Goal: Complete application form: Complete application form

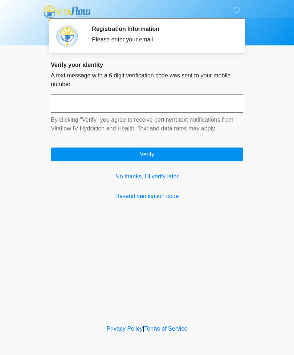
click at [127, 181] on link "No thanks, I'll verify later" at bounding box center [147, 176] width 193 height 9
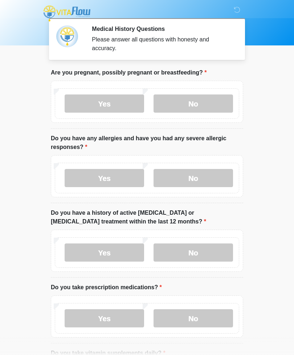
click at [191, 108] on label "No" at bounding box center [194, 104] width 80 height 18
click at [207, 182] on label "No" at bounding box center [194, 178] width 80 height 18
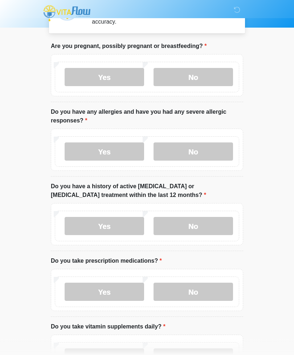
scroll to position [27, 0]
click at [212, 225] on label "No" at bounding box center [194, 226] width 80 height 18
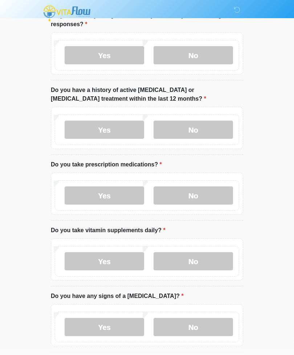
scroll to position [123, 0]
click at [86, 197] on label "Yes" at bounding box center [105, 196] width 80 height 18
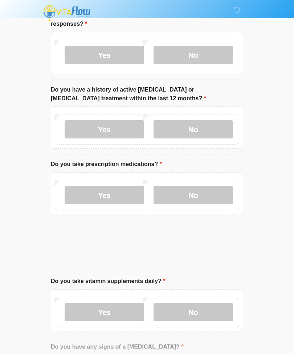
scroll to position [123, 0]
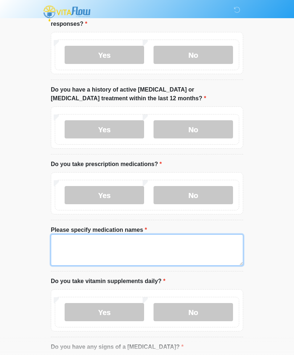
click at [58, 245] on textarea "Please specify medication names" at bounding box center [147, 250] width 193 height 31
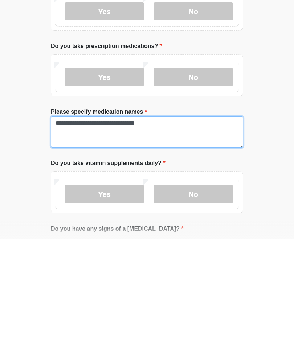
click at [101, 233] on textarea "**********" at bounding box center [147, 248] width 193 height 31
click at [142, 233] on textarea "**********" at bounding box center [147, 248] width 193 height 31
click at [168, 233] on textarea "**********" at bounding box center [147, 248] width 193 height 31
click at [104, 233] on textarea "**********" at bounding box center [147, 248] width 193 height 31
click at [185, 233] on textarea "**********" at bounding box center [147, 248] width 193 height 31
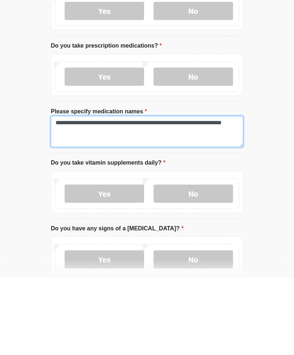
scroll to position [164, 0]
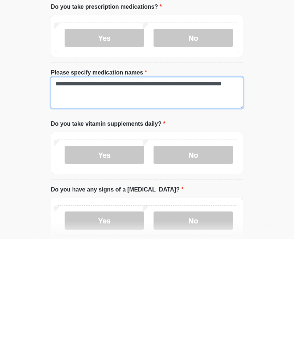
type textarea "**********"
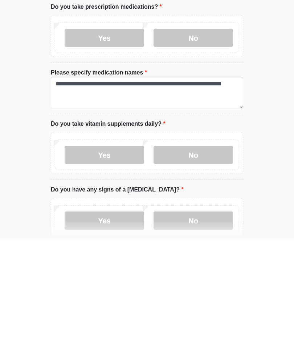
click at [112, 262] on label "Yes" at bounding box center [105, 271] width 80 height 18
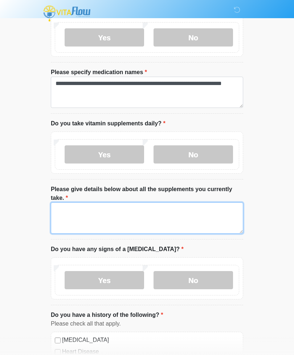
click at [112, 219] on textarea "Please give details below about all the supplements you currently take." at bounding box center [147, 218] width 193 height 31
type textarea "*"
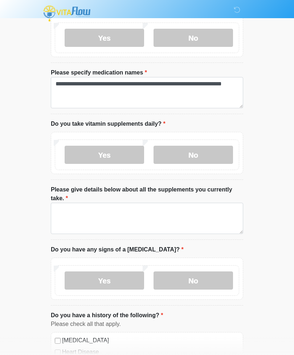
click at [204, 158] on label "No" at bounding box center [194, 155] width 80 height 18
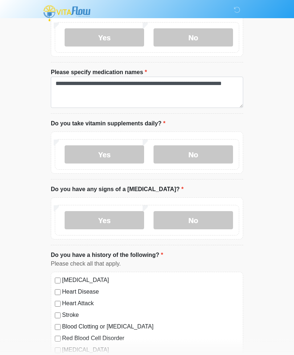
scroll to position [281, 0]
click at [112, 218] on label "Yes" at bounding box center [105, 220] width 80 height 18
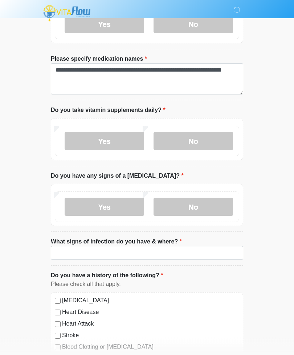
scroll to position [295, 0]
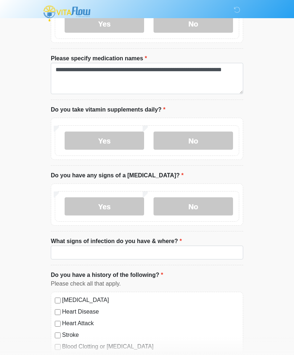
click at [196, 203] on label "No" at bounding box center [194, 206] width 80 height 18
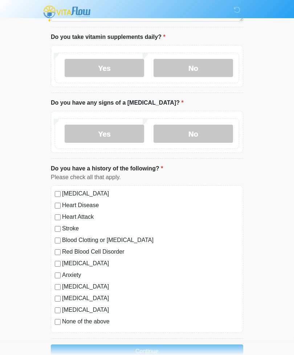
scroll to position [381, 0]
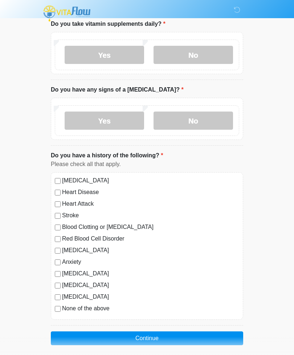
click at [54, 309] on div "[MEDICAL_DATA] Heart Disease Heart Attack Stroke Blood Clotting or [MEDICAL_DAT…" at bounding box center [147, 246] width 193 height 148
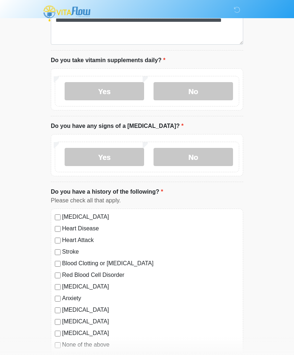
scroll to position [385, 0]
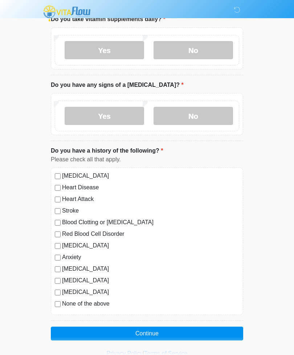
click at [172, 331] on button "Continue" at bounding box center [147, 334] width 193 height 14
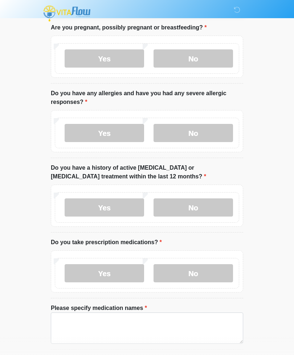
scroll to position [0, 0]
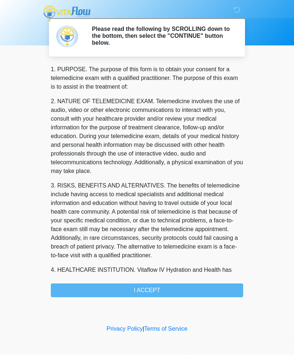
click at [180, 291] on div "1. PURPOSE. The purpose of this form is to obtain your consent for a telemedici…" at bounding box center [147, 181] width 193 height 232
click at [152, 292] on div "1. PURPOSE. The purpose of this form is to obtain your consent for a telemedici…" at bounding box center [147, 181] width 193 height 232
click at [145, 292] on div "1. PURPOSE. The purpose of this form is to obtain your consent for a telemedici…" at bounding box center [147, 181] width 193 height 232
click at [159, 292] on div "1. PURPOSE. The purpose of this form is to obtain your consent for a telemedici…" at bounding box center [147, 181] width 193 height 232
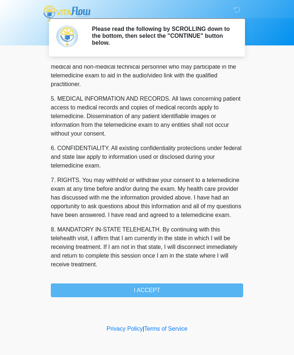
scroll to position [221, 0]
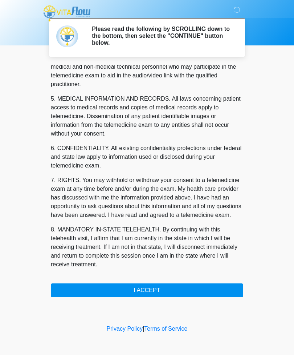
click at [173, 295] on button "I ACCEPT" at bounding box center [147, 291] width 193 height 14
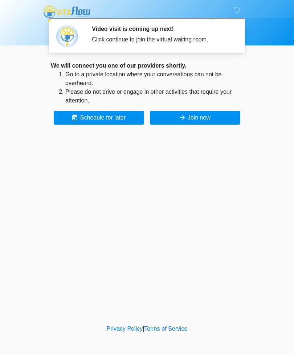
click at [204, 118] on button "Join now" at bounding box center [195, 118] width 91 height 14
